Goal: Task Accomplishment & Management: Complete application form

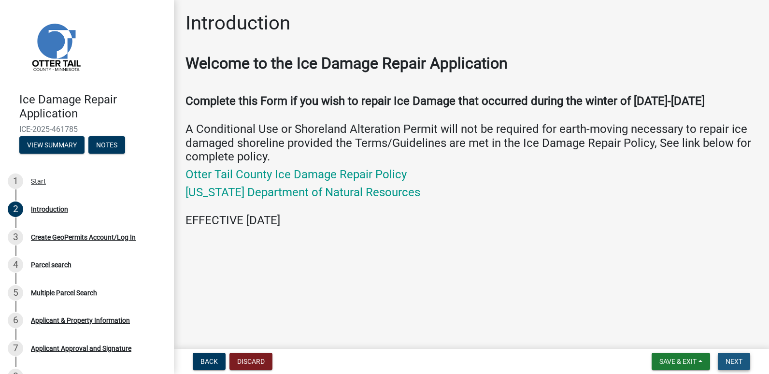
click at [731, 361] on span "Next" at bounding box center [733, 361] width 17 height 8
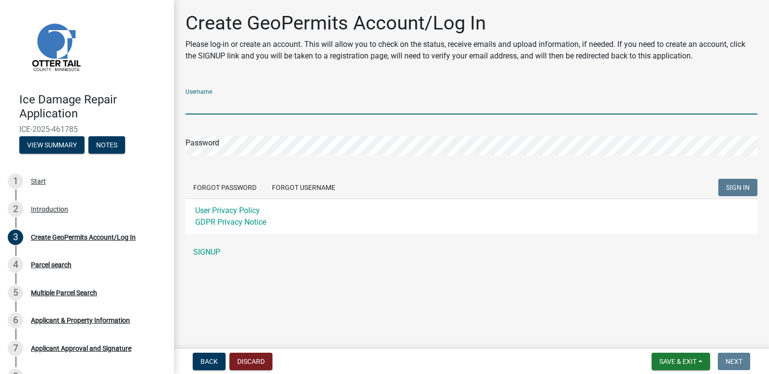
click at [217, 101] on input "Username" at bounding box center [471, 105] width 572 height 20
type input "[EMAIL_ADDRESS][DOMAIN_NAME]"
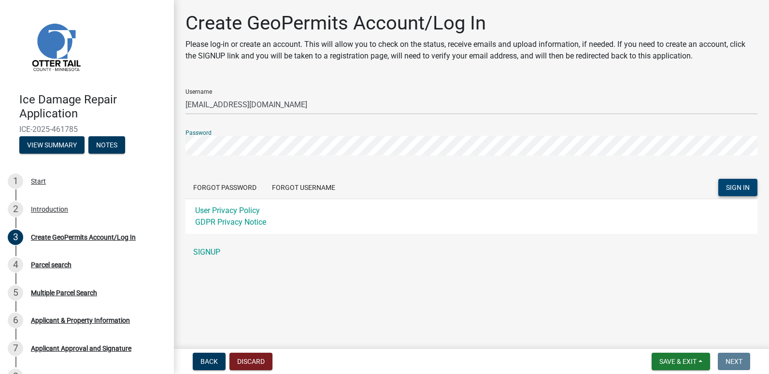
click at [738, 184] on span "SIGN IN" at bounding box center [738, 187] width 24 height 8
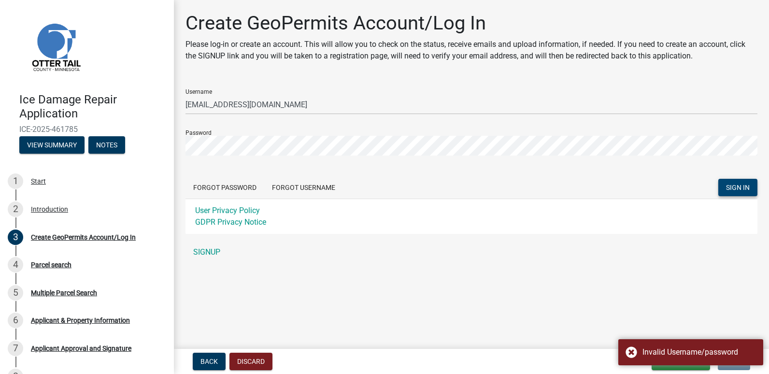
click at [265, 165] on form "Username [EMAIL_ADDRESS][DOMAIN_NAME] Password Forgot Password Forgot Username …" at bounding box center [471, 157] width 572 height 153
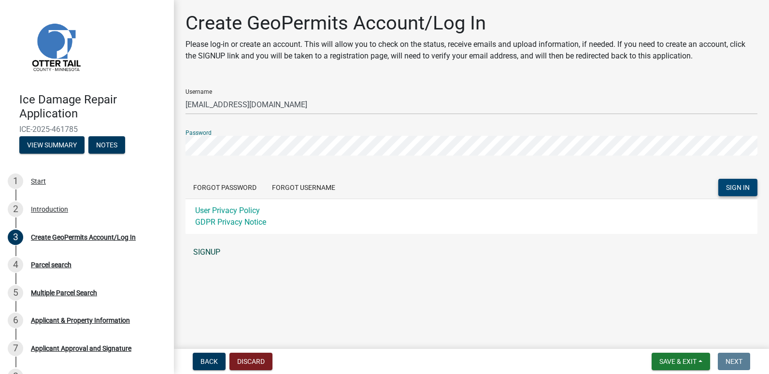
click at [222, 249] on link "SIGNUP" at bounding box center [471, 251] width 572 height 19
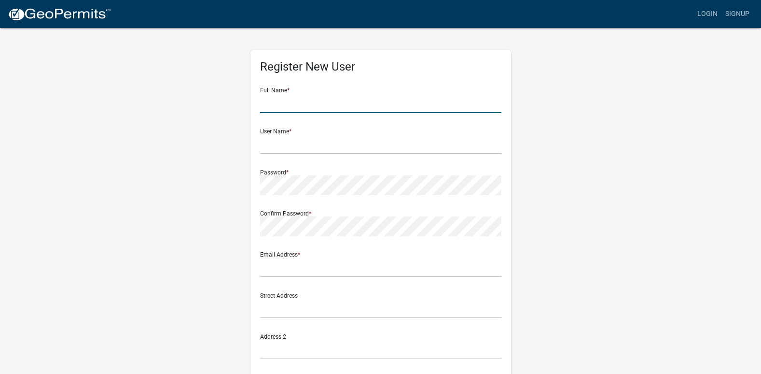
click at [301, 99] on input "text" at bounding box center [380, 103] width 241 height 20
type input "[PERSON_NAME]"
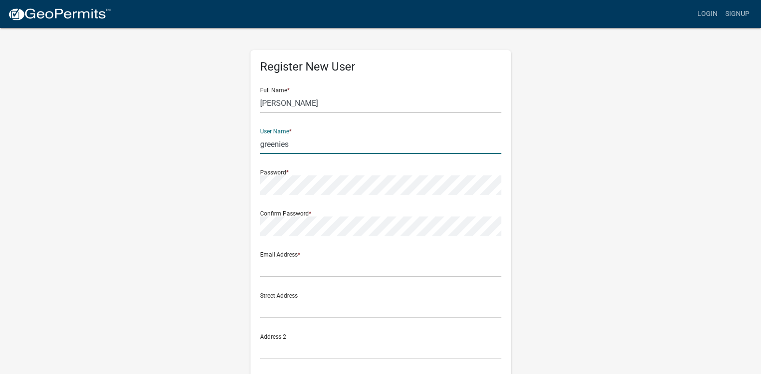
type input "greenies"
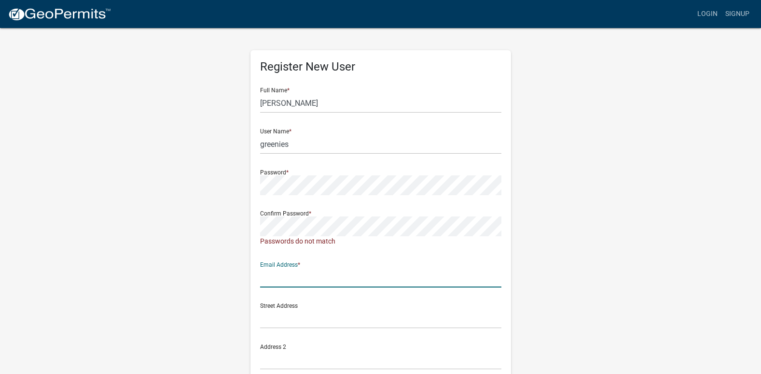
click at [276, 271] on input "text" at bounding box center [380, 277] width 241 height 20
click at [454, 294] on form "Full Name * [PERSON_NAME] User Name * greenies Password * Confirm Password * Pa…" at bounding box center [380, 291] width 241 height 423
drag, startPoint x: 453, startPoint y: 294, endPoint x: 221, endPoint y: 236, distance: 239.7
click at [221, 236] on div "Register New User Full Name * [PERSON_NAME] User Name * greenies Password * Con…" at bounding box center [381, 295] width 550 height 537
click at [246, 194] on div "Register New User Full Name * [PERSON_NAME] User Name * greenies Password * Con…" at bounding box center [380, 295] width 275 height 537
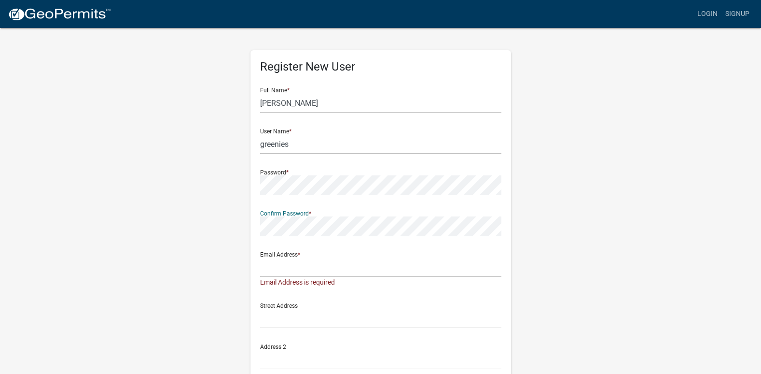
click at [224, 239] on div "Register New User Full Name * [PERSON_NAME] User Name * greenies Password * Con…" at bounding box center [381, 290] width 550 height 527
click at [277, 268] on input "text" at bounding box center [380, 267] width 241 height 20
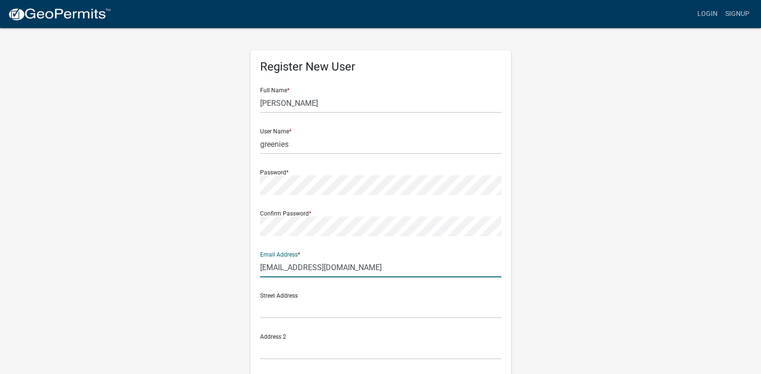
type input "[EMAIL_ADDRESS][DOMAIN_NAME]"
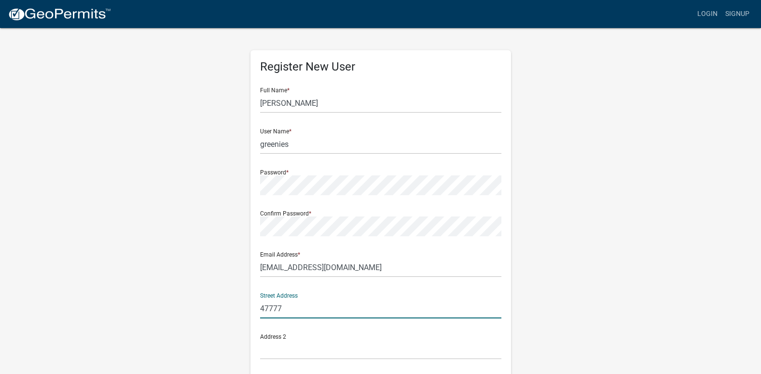
type input "[STREET_ADDRESS]"
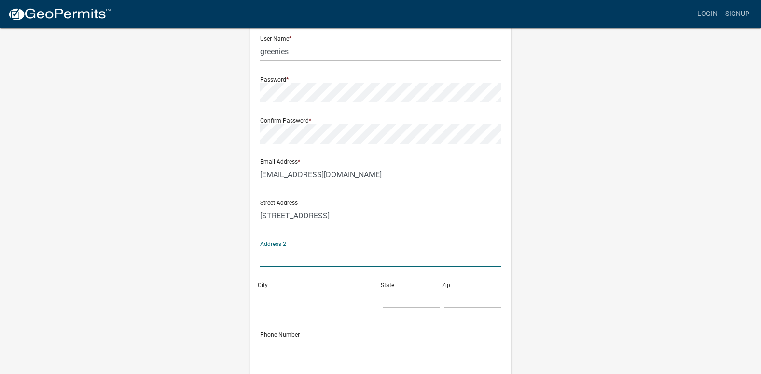
scroll to position [97, 0]
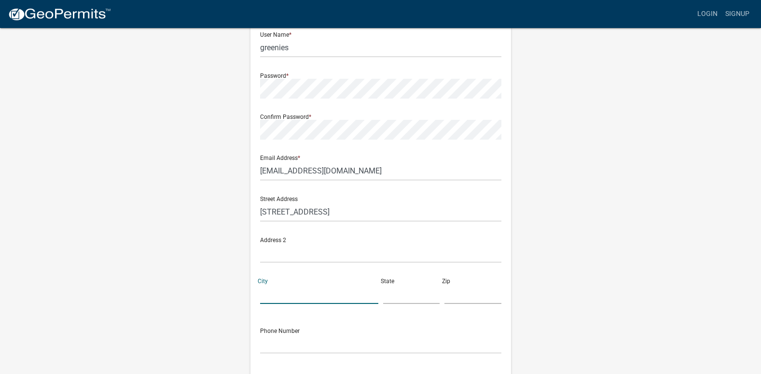
click at [274, 289] on input "City" at bounding box center [319, 294] width 118 height 20
type input "Hennin"
type input "[US_STATE]"
type input "[PERSON_NAME]"
type input "56551"
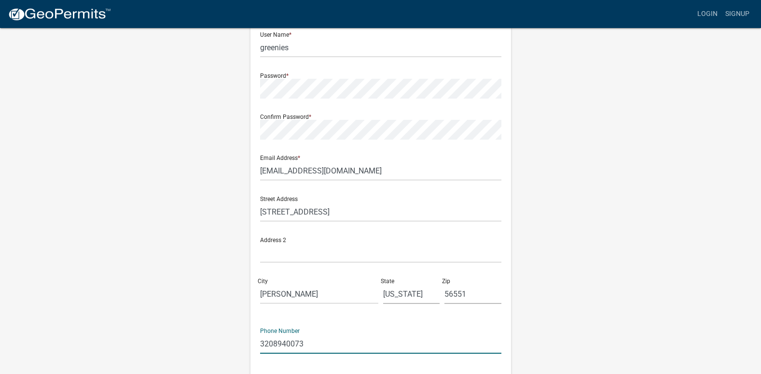
type input "3208940073"
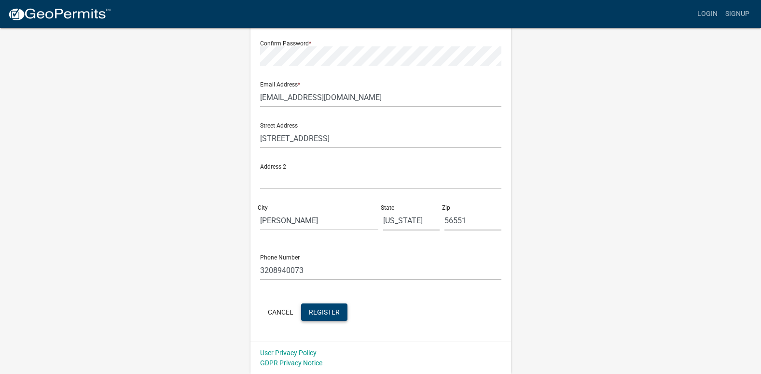
click at [331, 307] on button "Register" at bounding box center [324, 311] width 46 height 17
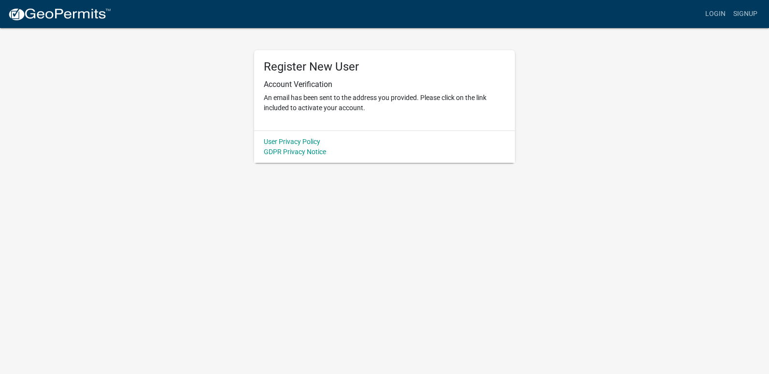
click at [21, 14] on img at bounding box center [59, 14] width 103 height 14
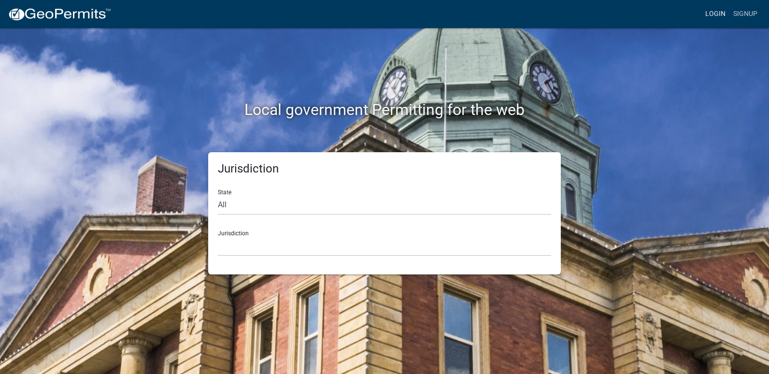
click at [717, 13] on link "Login" at bounding box center [715, 14] width 28 height 18
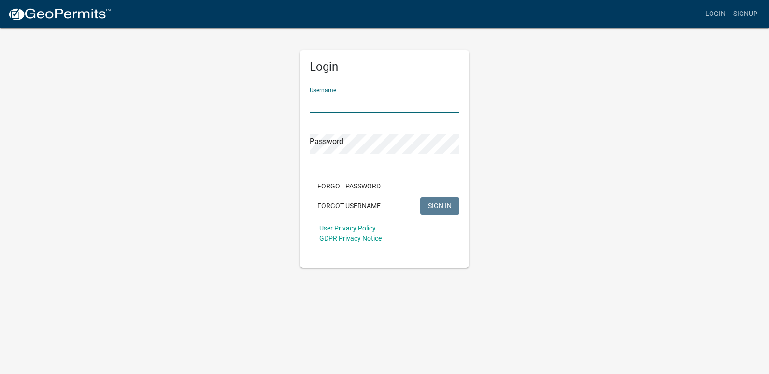
click at [321, 110] on input "Username" at bounding box center [385, 103] width 150 height 20
type input "greenies"
click at [436, 206] on span "SIGN IN" at bounding box center [440, 205] width 24 height 8
